Goal: Information Seeking & Learning: Learn about a topic

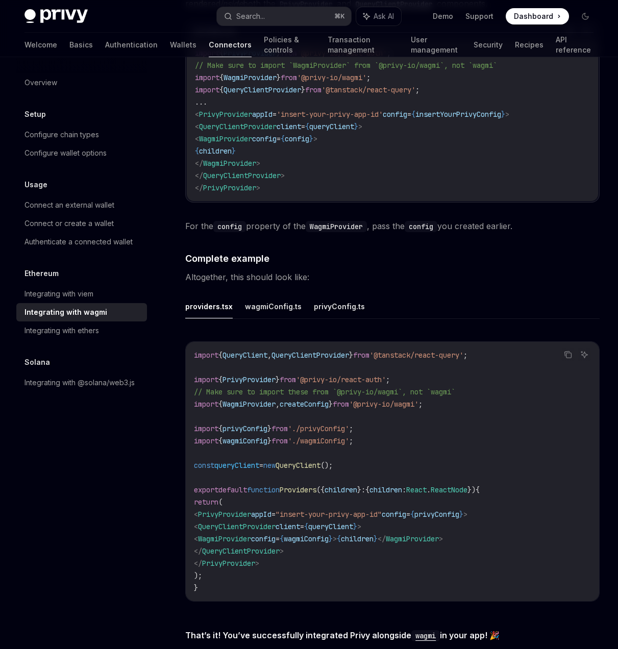
scroll to position [1638, 0]
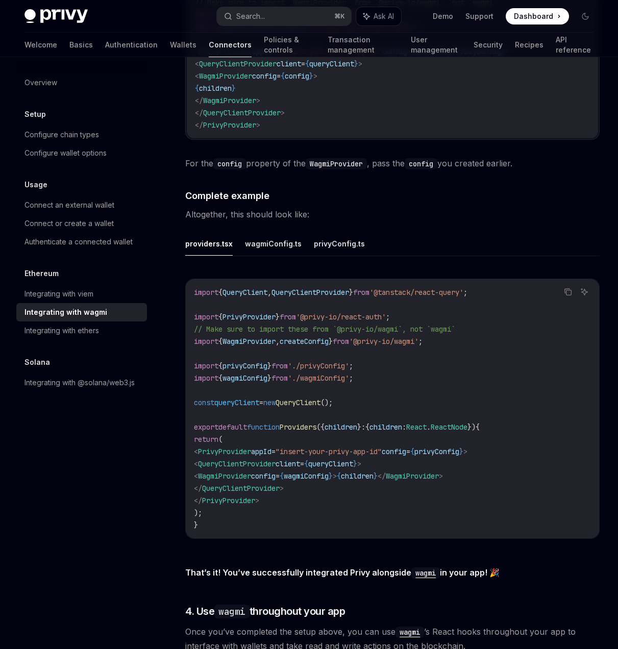
click at [299, 238] on ul "providers.tsx wagmiConfig.ts privyConfig.ts" at bounding box center [392, 244] width 414 height 24
click at [295, 246] on button "wagmiConfig.ts" at bounding box center [273, 244] width 57 height 24
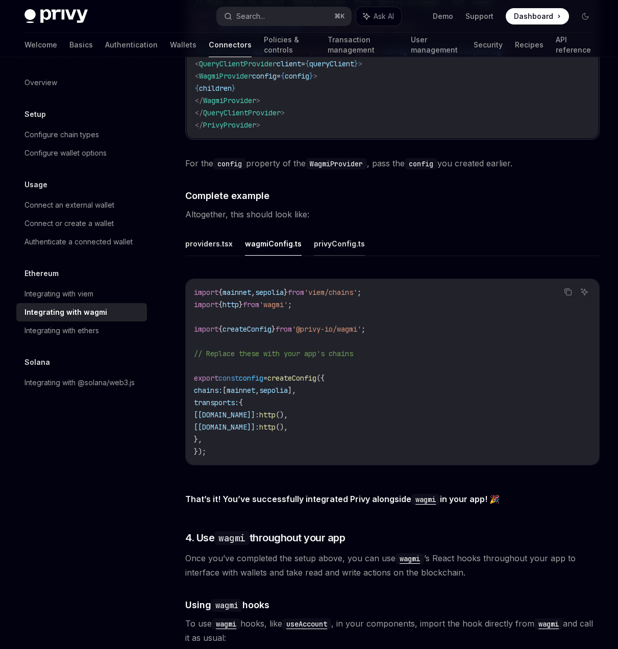
click at [322, 245] on button "privyConfig.ts" at bounding box center [339, 244] width 51 height 24
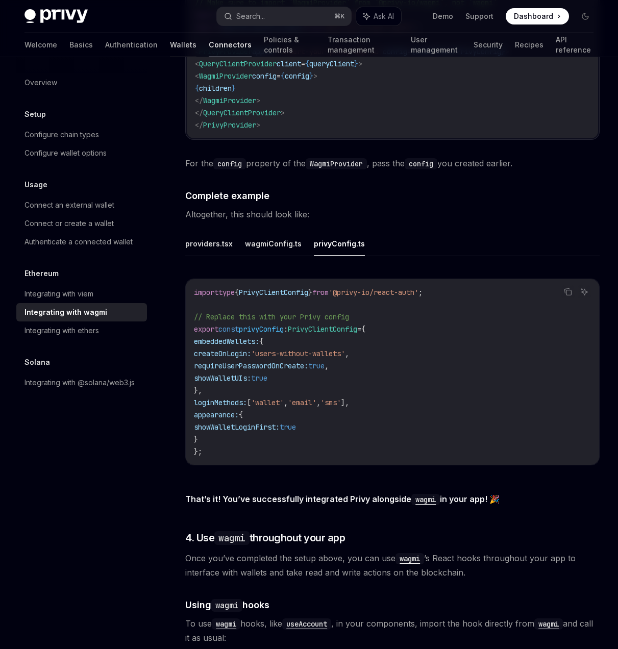
click at [170, 43] on link "Wallets" at bounding box center [183, 45] width 27 height 24
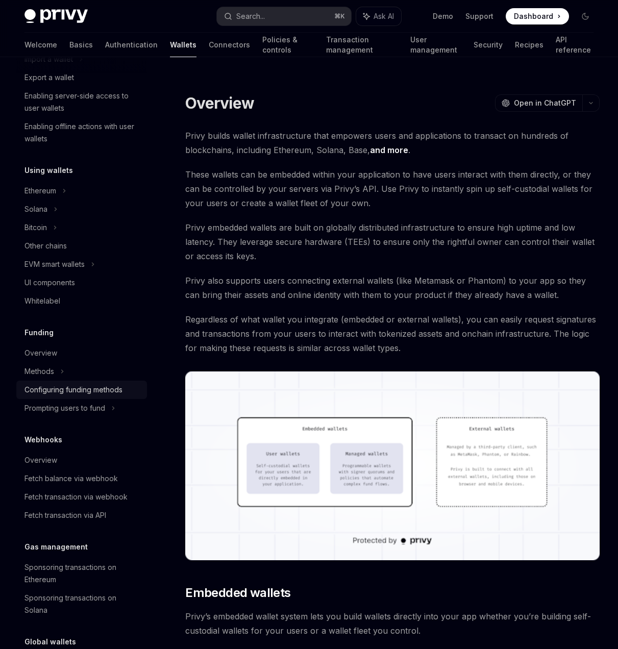
scroll to position [151, 0]
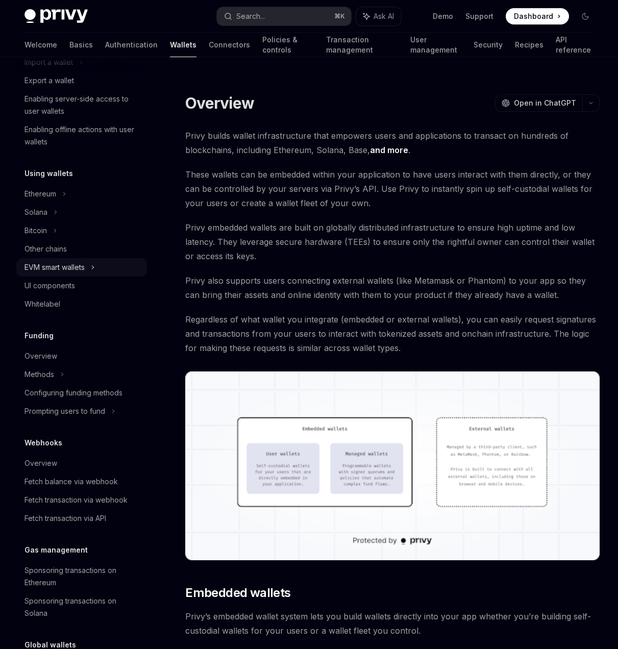
click at [101, 267] on div "EVM smart wallets" at bounding box center [81, 267] width 131 height 18
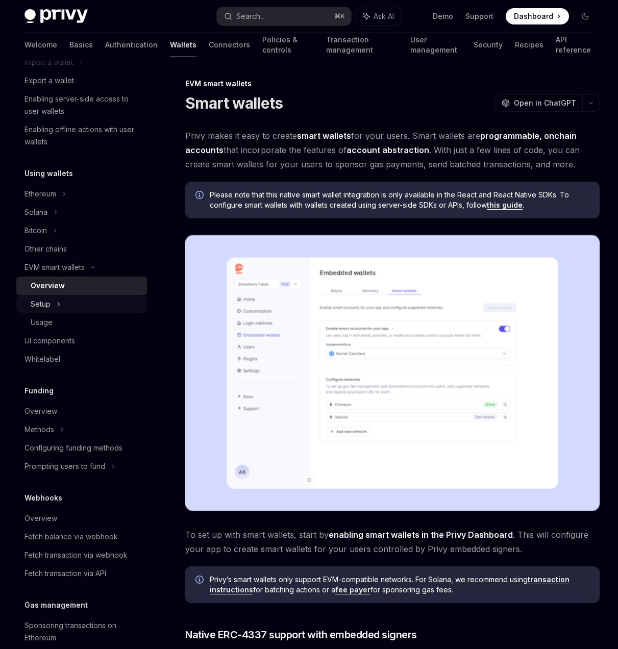
click at [103, 305] on div "Setup" at bounding box center [81, 304] width 131 height 18
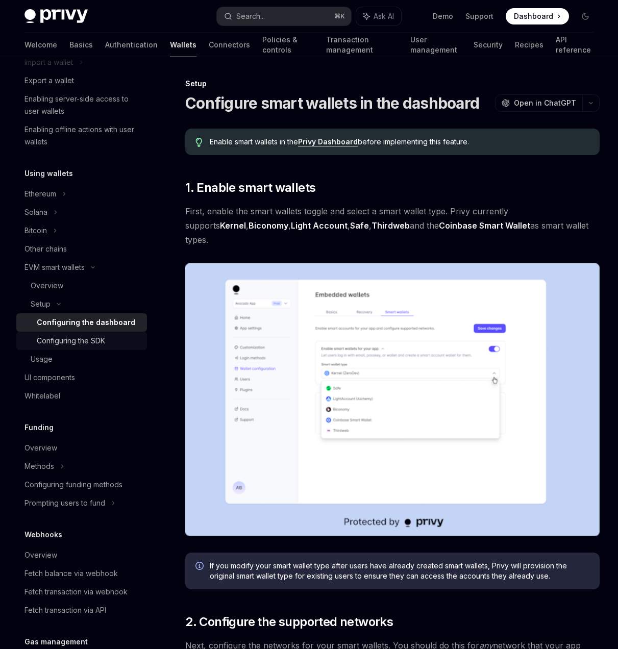
click at [110, 340] on div "Configuring the SDK" at bounding box center [89, 341] width 104 height 12
type textarea "*"
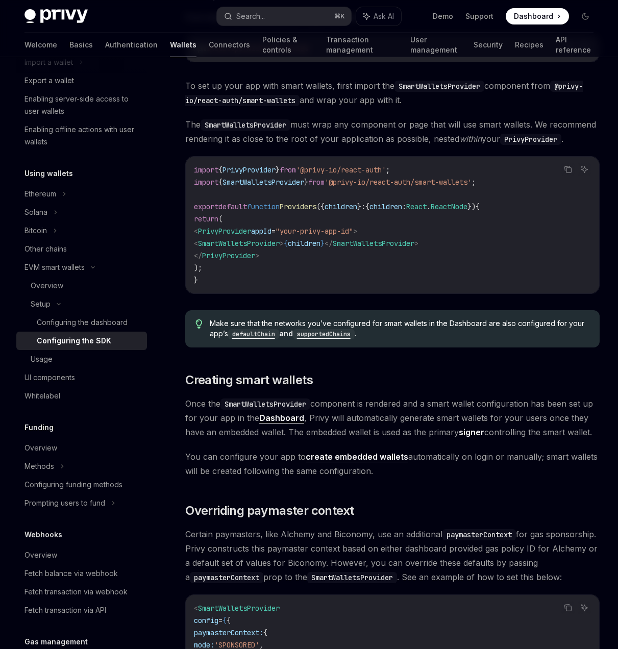
scroll to position [284, 0]
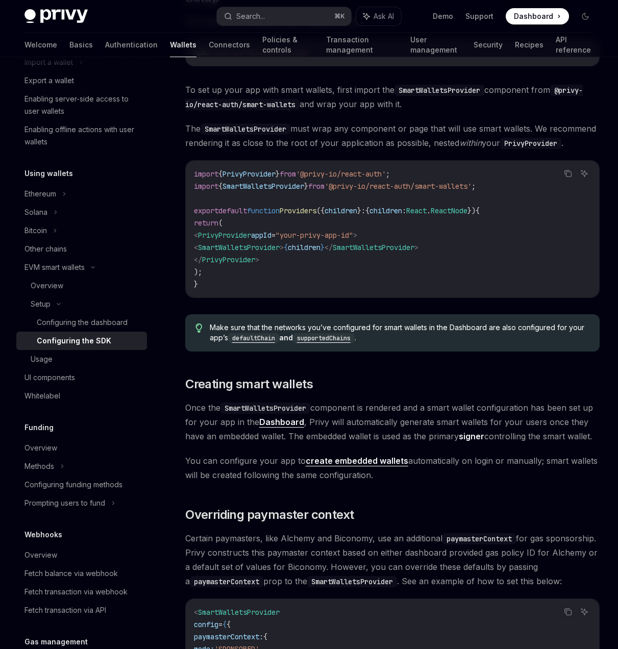
drag, startPoint x: 314, startPoint y: 261, endPoint x: 220, endPoint y: 259, distance: 94.4
click at [220, 252] on span "< SmartWalletsProvider > { children } </ SmartWalletsProvider >" at bounding box center [306, 247] width 224 height 9
copy span "< SmartWalletsProvider >"
click at [324, 191] on span "from" at bounding box center [316, 186] width 16 height 9
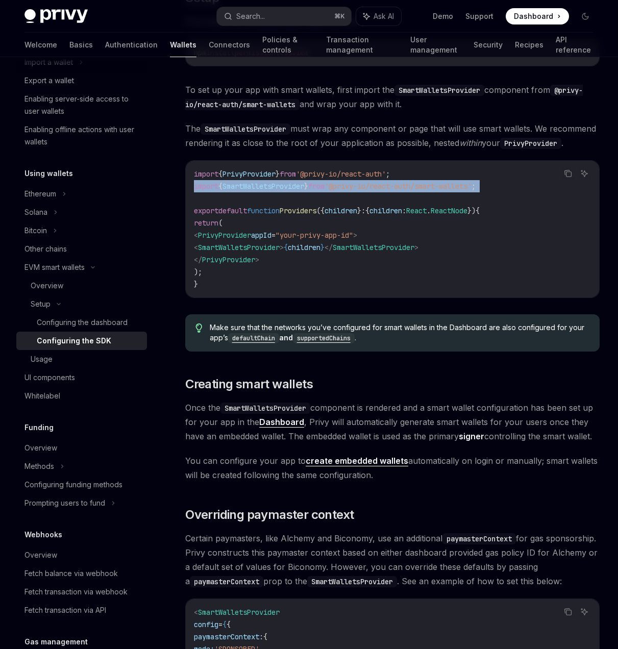
click at [324, 191] on span "from" at bounding box center [316, 186] width 16 height 9
copy code "import { SmartWalletsProvider } from '@privy-io/react-auth/smart-wallets' ;"
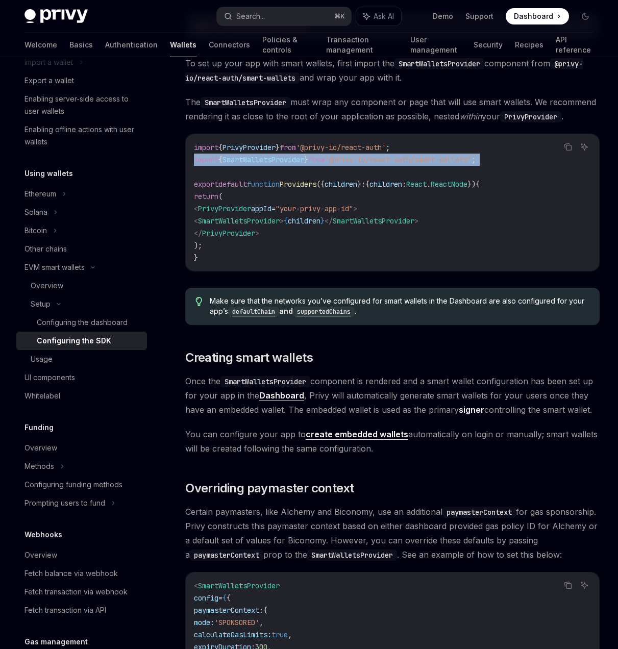
scroll to position [0, 0]
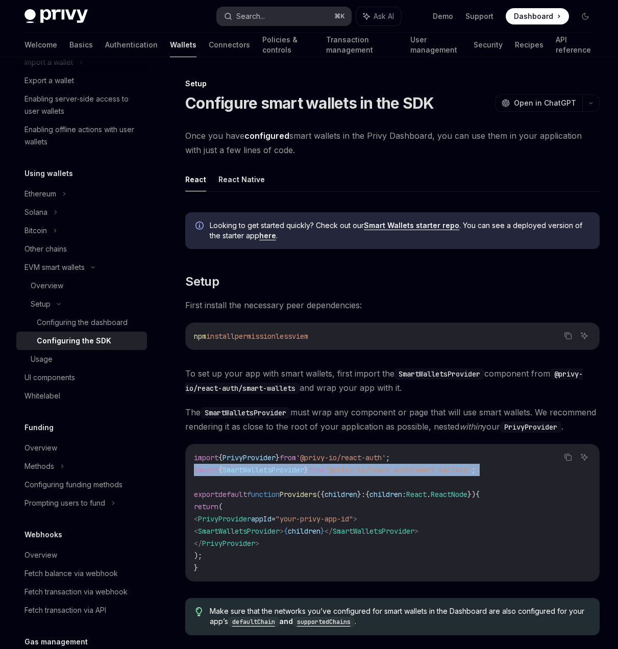
click at [289, 15] on button "Search... ⌘ K" at bounding box center [284, 16] width 134 height 18
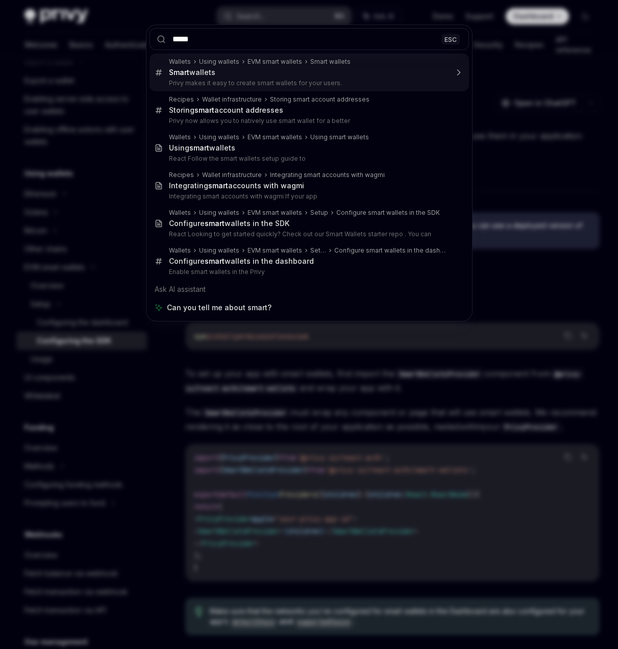
type input "*****"
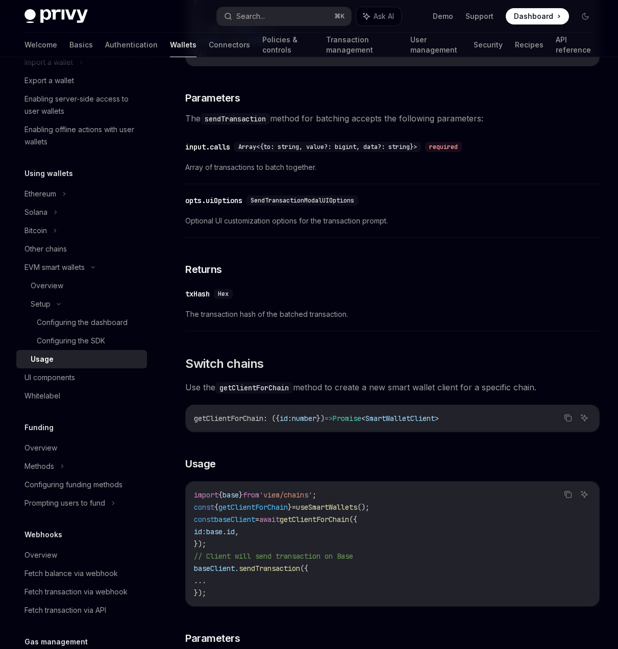
scroll to position [2553, 0]
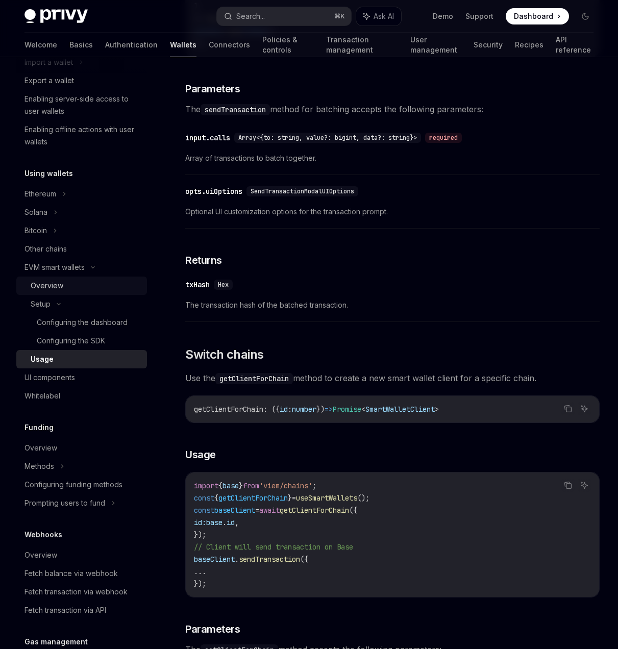
click at [67, 282] on div "Overview" at bounding box center [86, 286] width 110 height 12
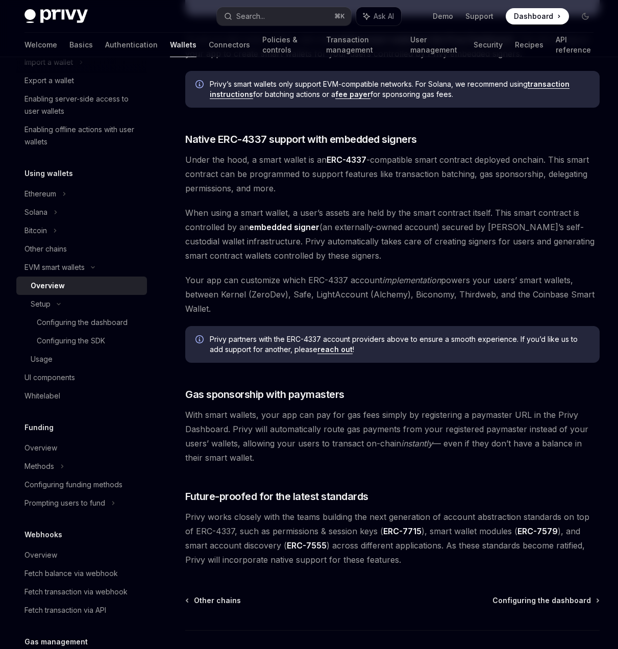
scroll to position [482, 0]
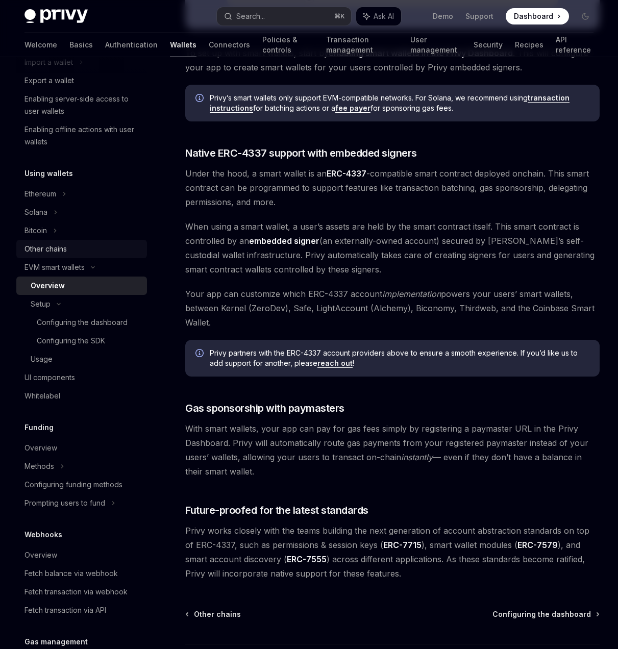
click at [86, 243] on div "Other chains" at bounding box center [82, 249] width 116 height 12
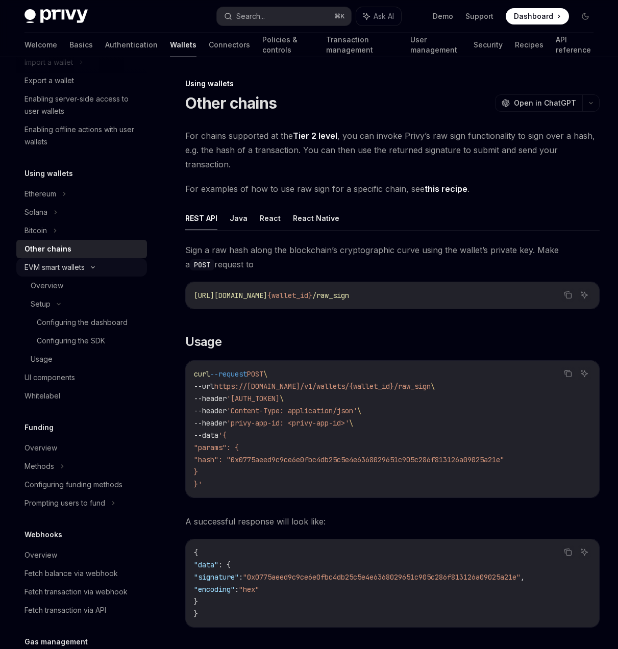
click at [93, 263] on div "EVM smart wallets" at bounding box center [81, 267] width 131 height 18
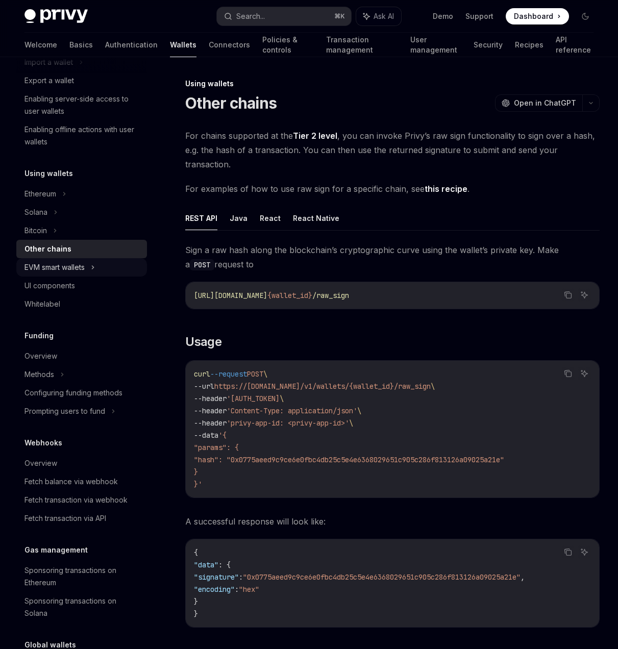
click at [95, 271] on icon at bounding box center [93, 267] width 4 height 12
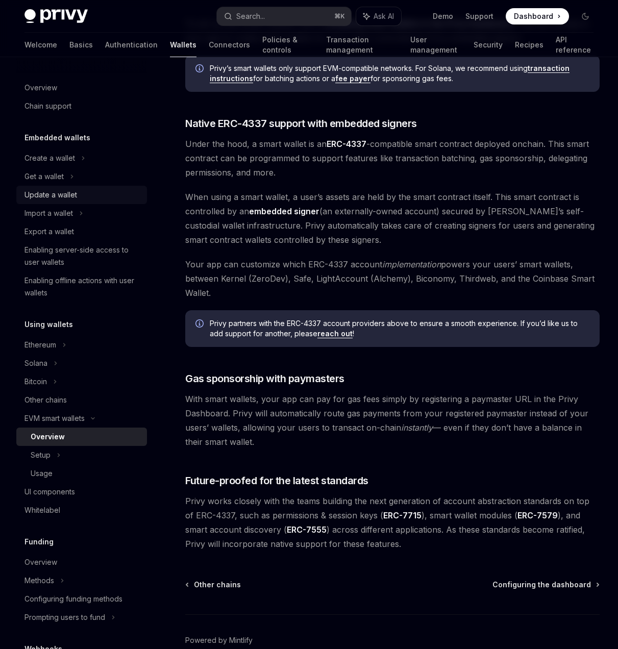
click at [89, 189] on div "Update a wallet" at bounding box center [82, 195] width 116 height 12
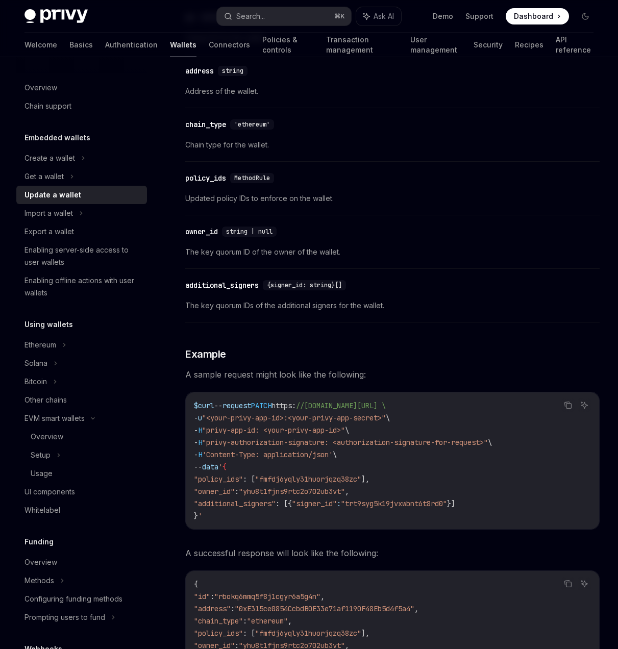
scroll to position [754, 0]
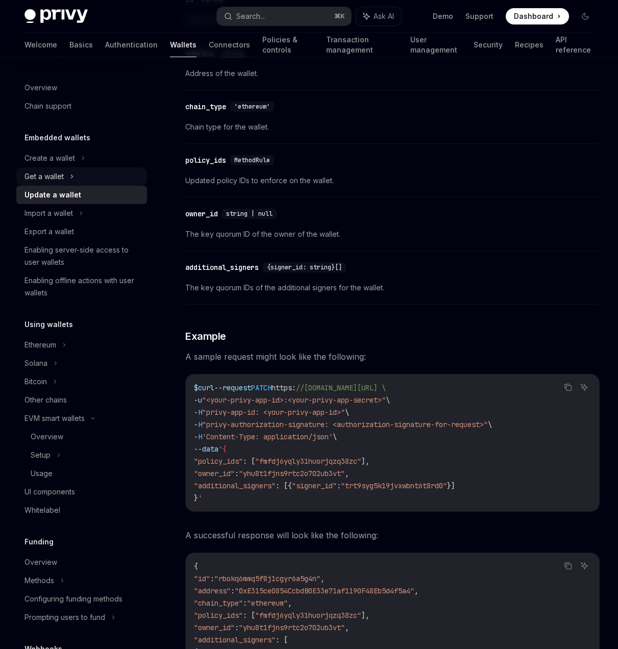
click at [98, 168] on div "Get a wallet" at bounding box center [81, 176] width 131 height 18
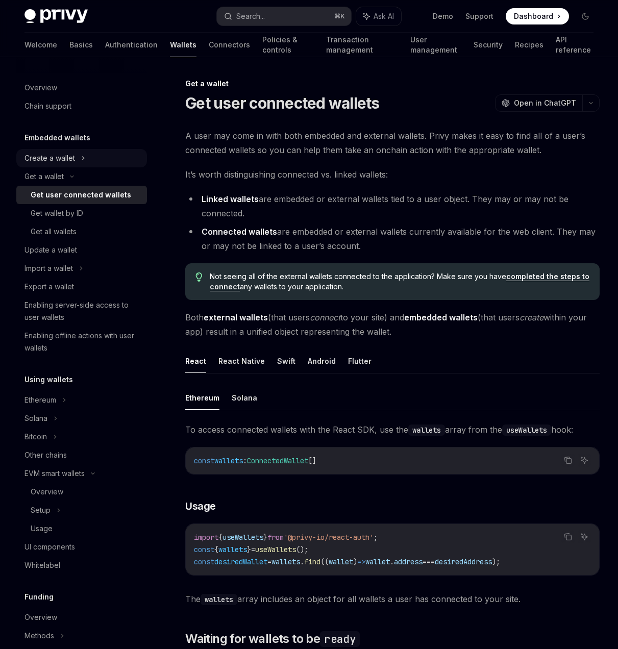
click at [99, 158] on div "Create a wallet" at bounding box center [81, 158] width 131 height 18
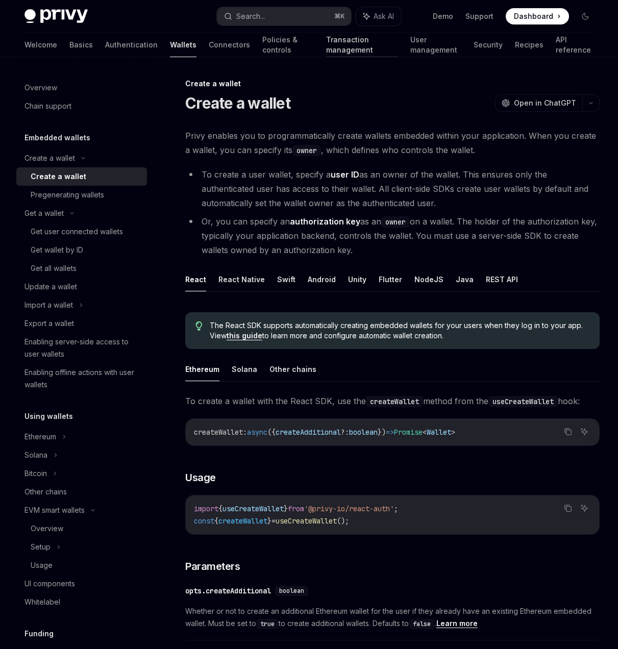
click at [328, 41] on link "Transaction management" at bounding box center [361, 45] width 71 height 24
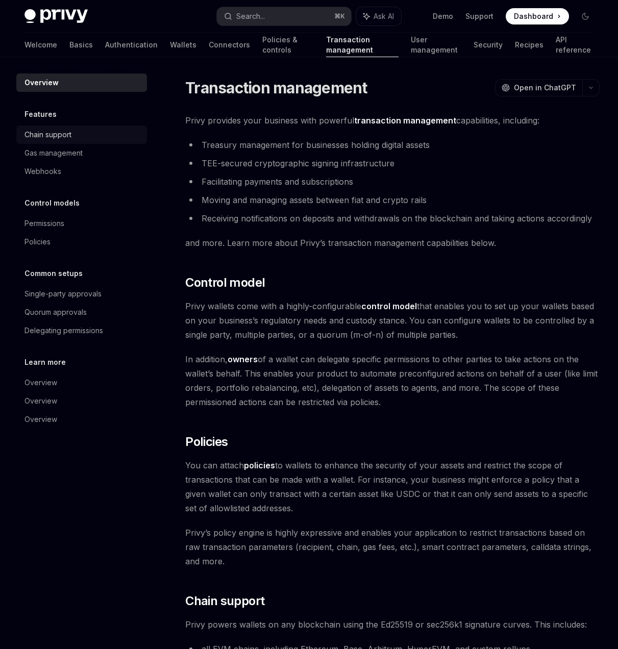
click at [76, 134] on div "Chain support" at bounding box center [82, 135] width 116 height 12
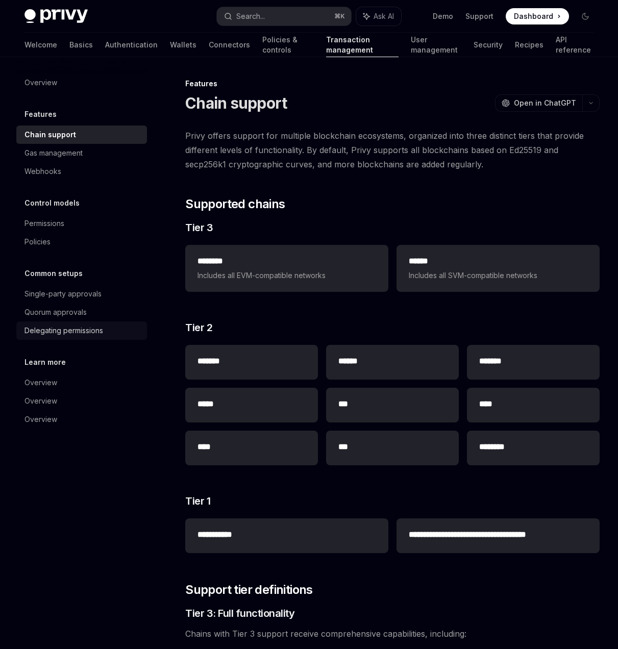
click at [96, 327] on div "Delegating permissions" at bounding box center [63, 330] width 79 height 12
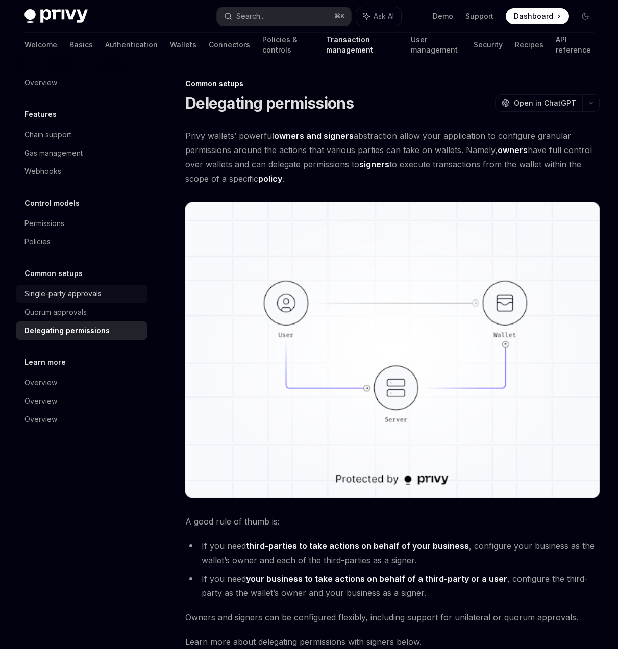
click at [97, 295] on div "Single-party approvals" at bounding box center [62, 294] width 77 height 12
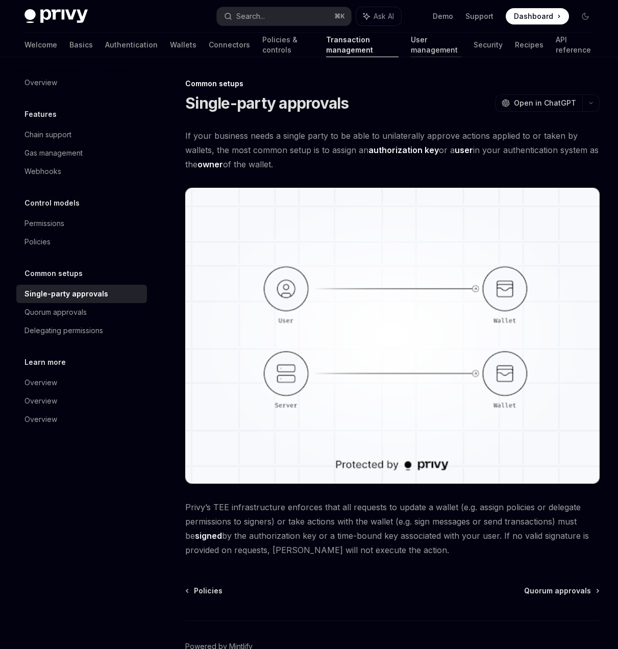
click at [427, 46] on link "User management" at bounding box center [436, 45] width 51 height 24
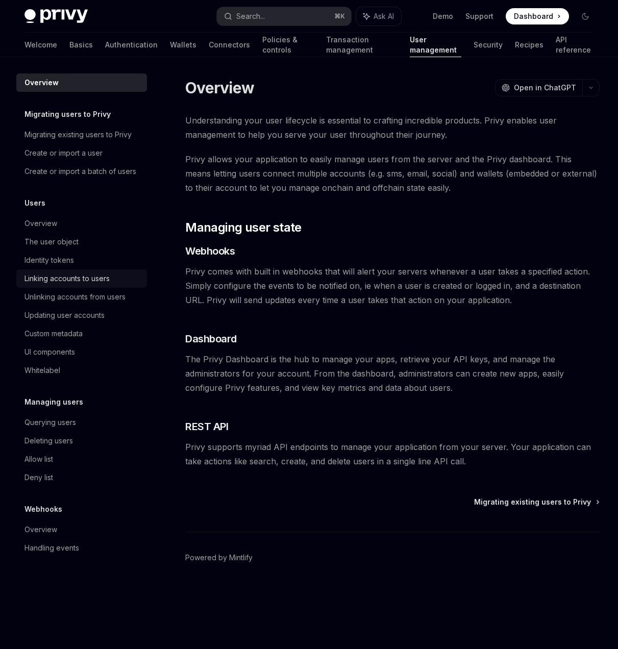
click at [83, 278] on div "Linking accounts to users" at bounding box center [66, 278] width 85 height 12
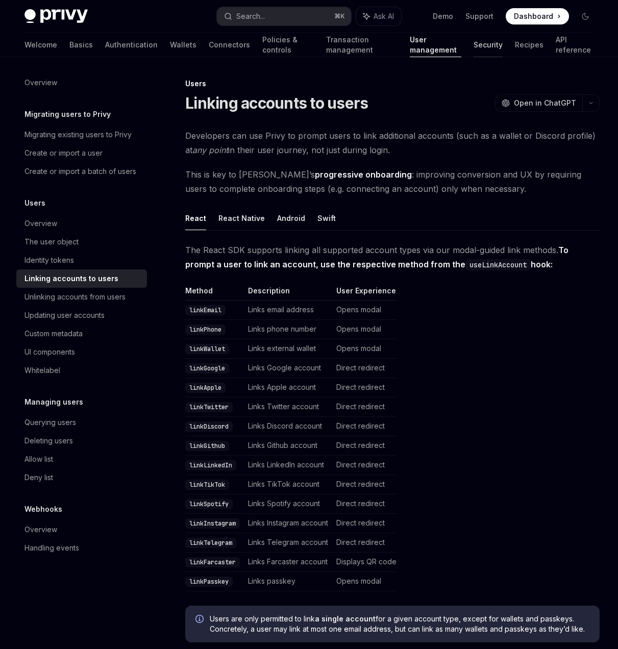
click at [473, 47] on link "Security" at bounding box center [487, 45] width 29 height 24
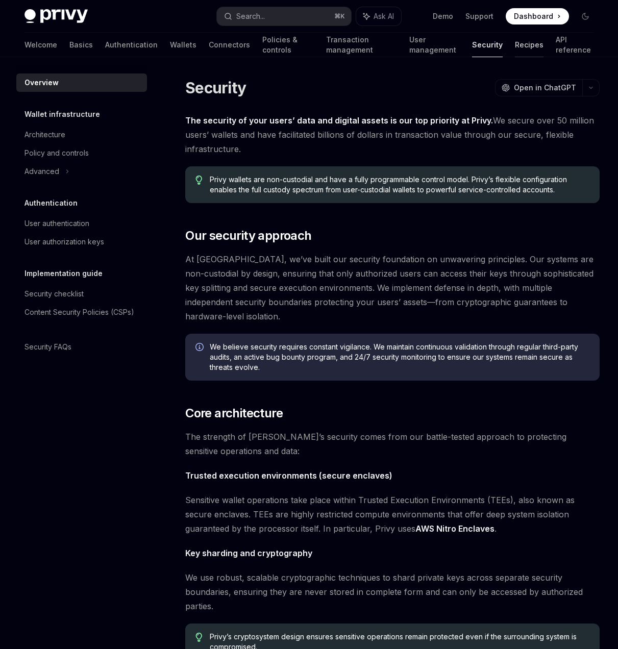
click at [515, 46] on link "Recipes" at bounding box center [529, 45] width 29 height 24
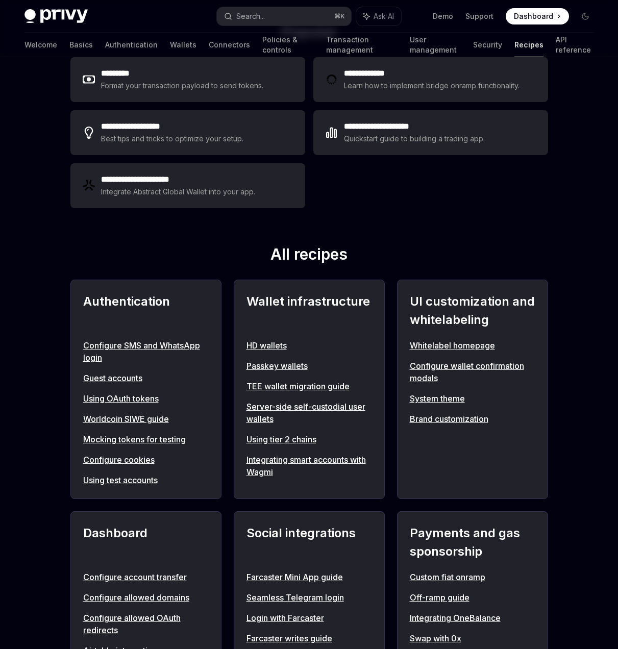
scroll to position [263, 0]
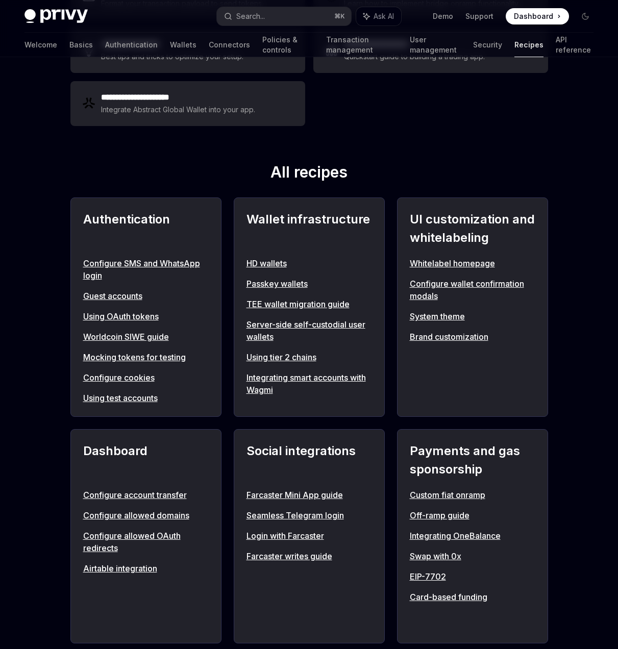
click at [332, 381] on link "Integrating smart accounts with Wagmi" at bounding box center [309, 383] width 126 height 24
type textarea "*"
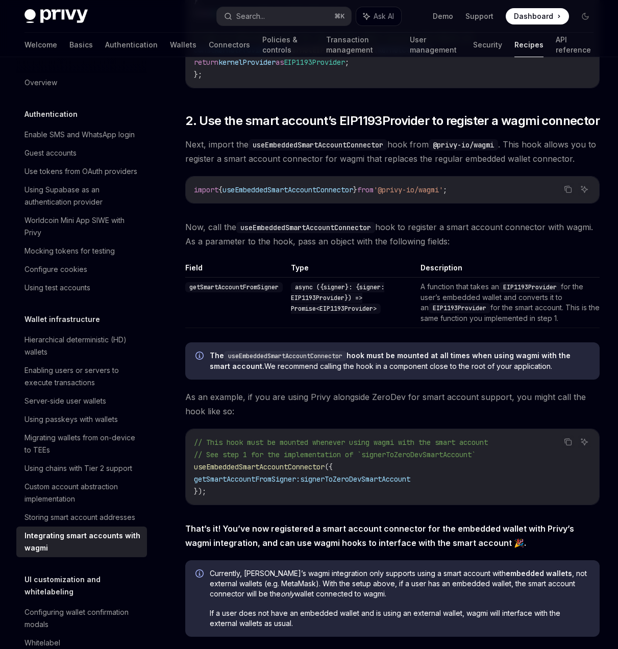
scroll to position [1399, 0]
